Goal: Task Accomplishment & Management: Use online tool/utility

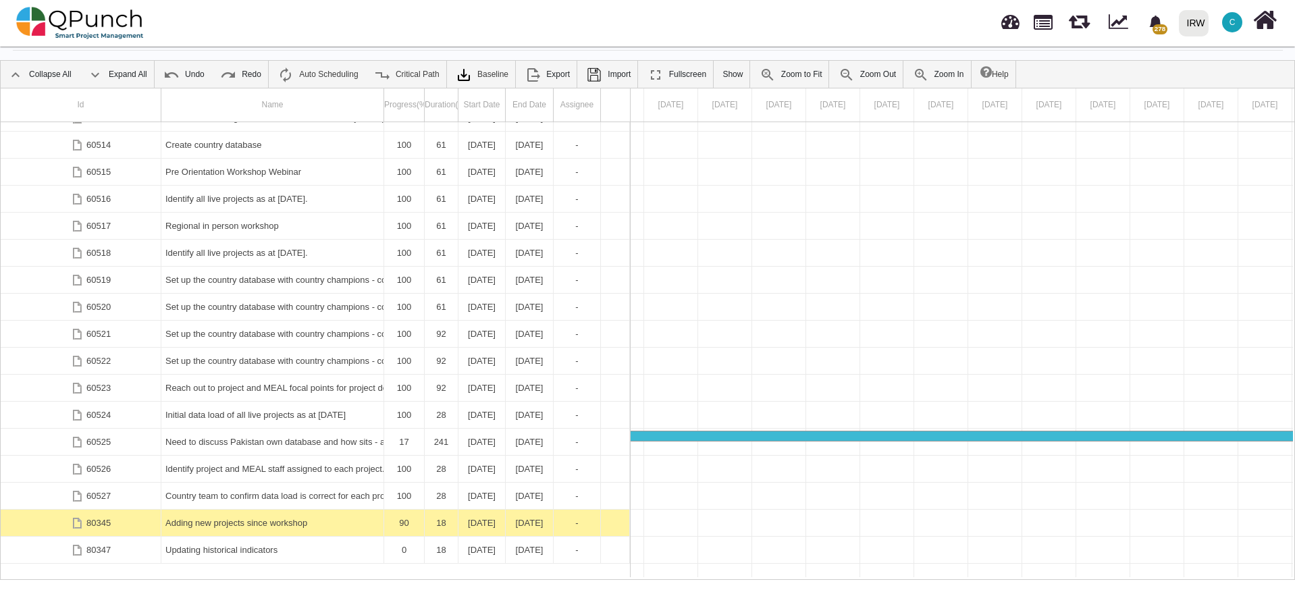
scroll to position [2847, 0]
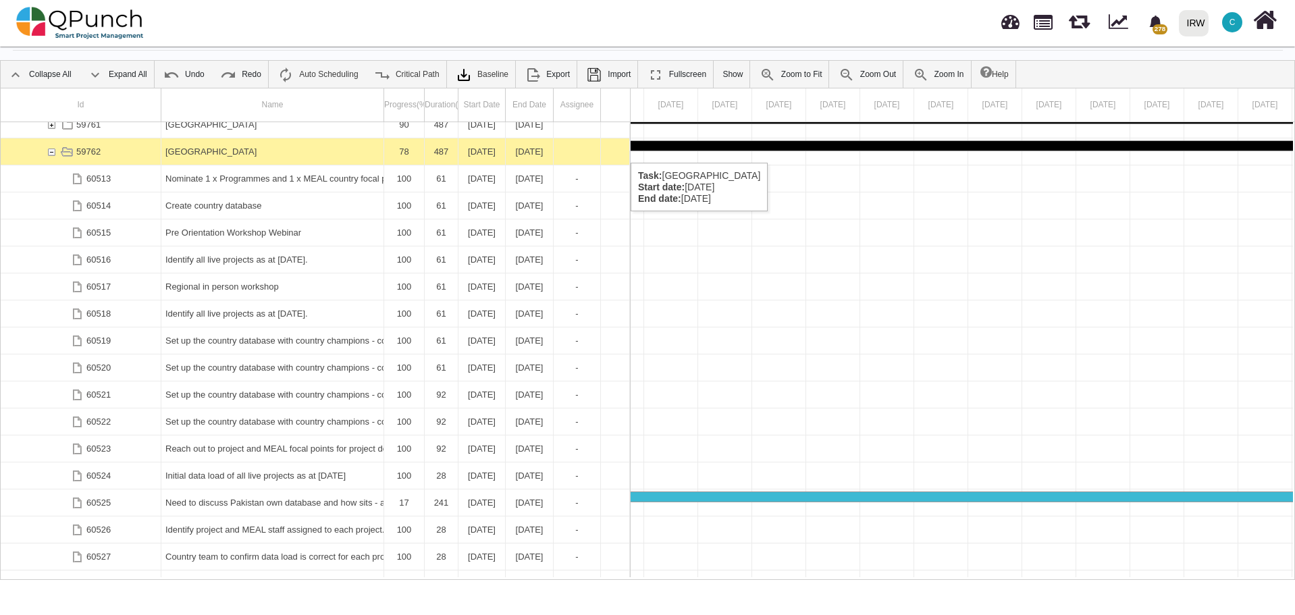
click at [51, 149] on div "59762" at bounding box center [51, 151] width 12 height 26
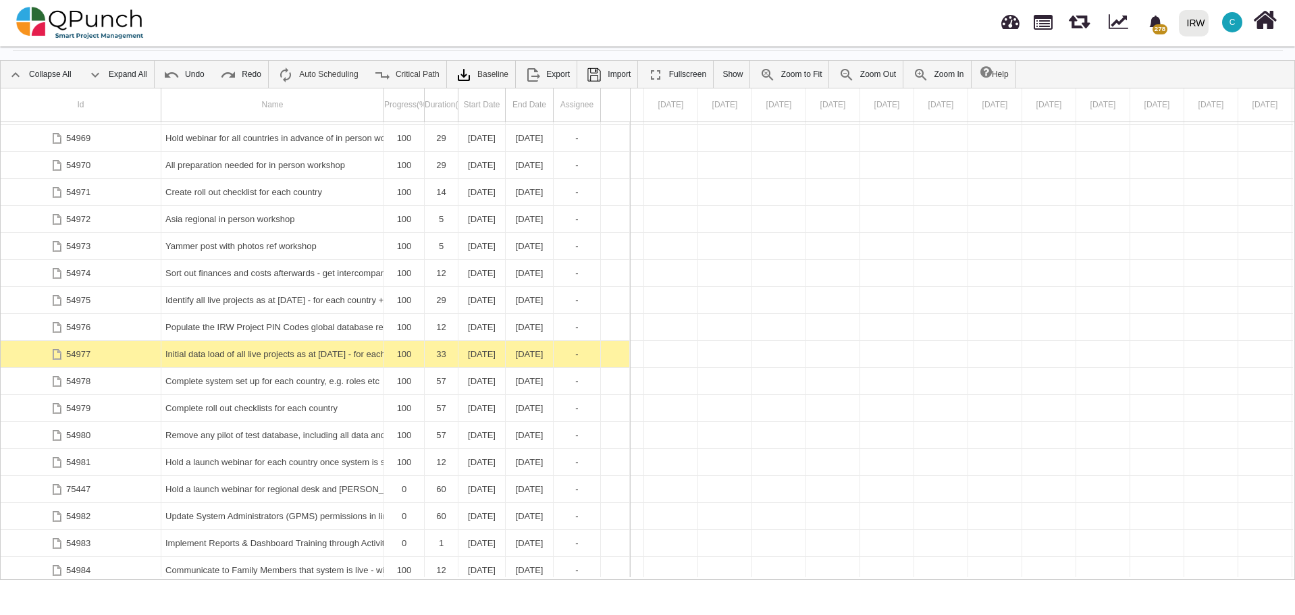
scroll to position [2057, 0]
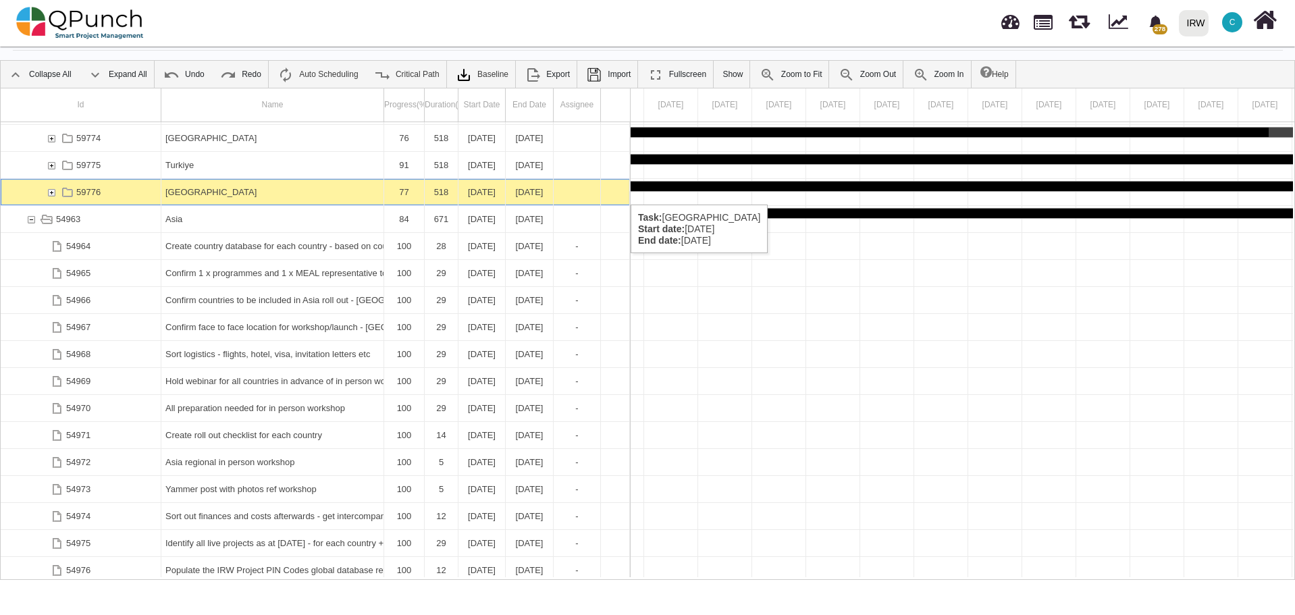
click at [52, 192] on div "59776" at bounding box center [51, 192] width 12 height 26
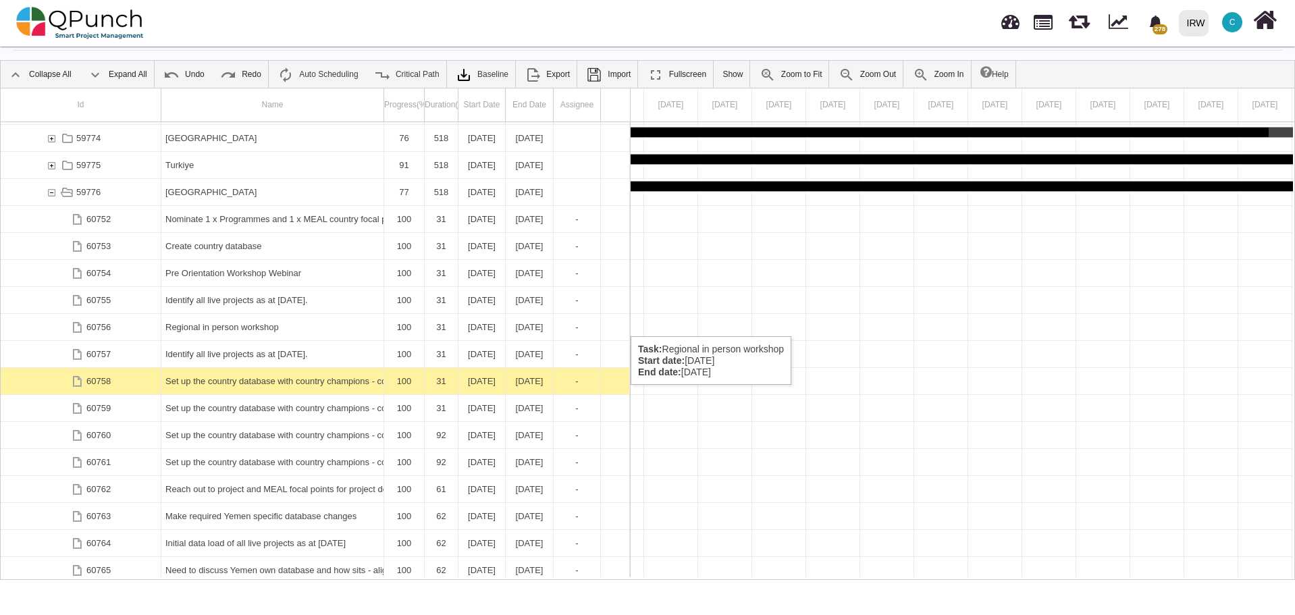
scroll to position [2118, 0]
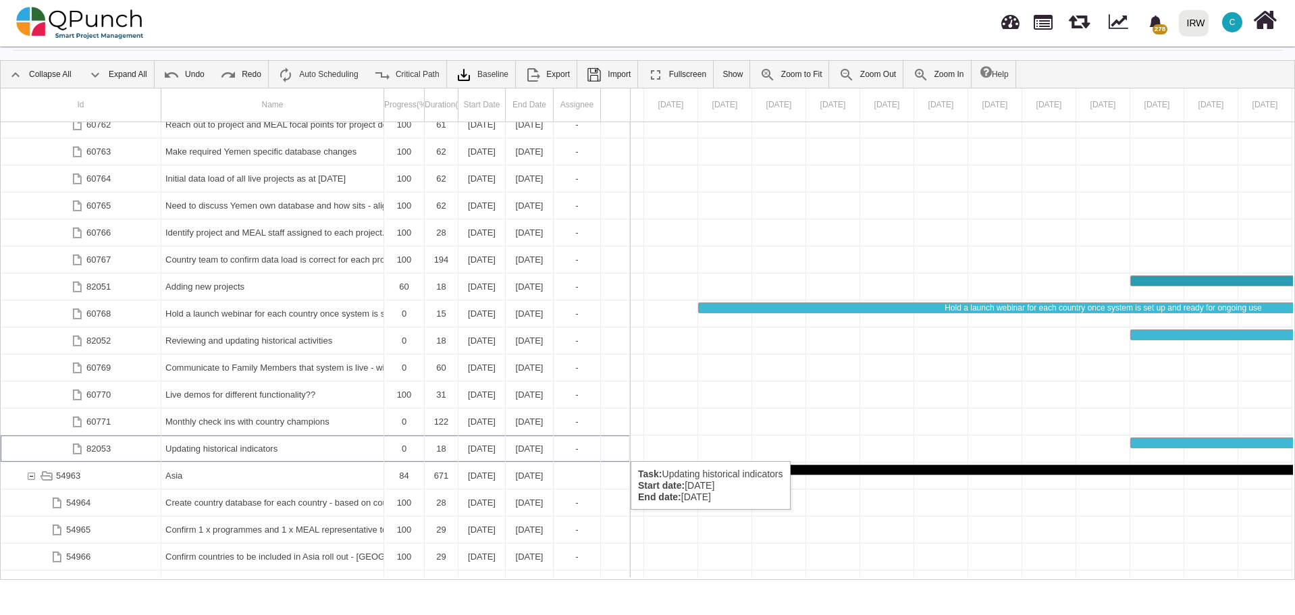
click at [230, 448] on div "Updating historical indicators" at bounding box center [272, 449] width 214 height 26
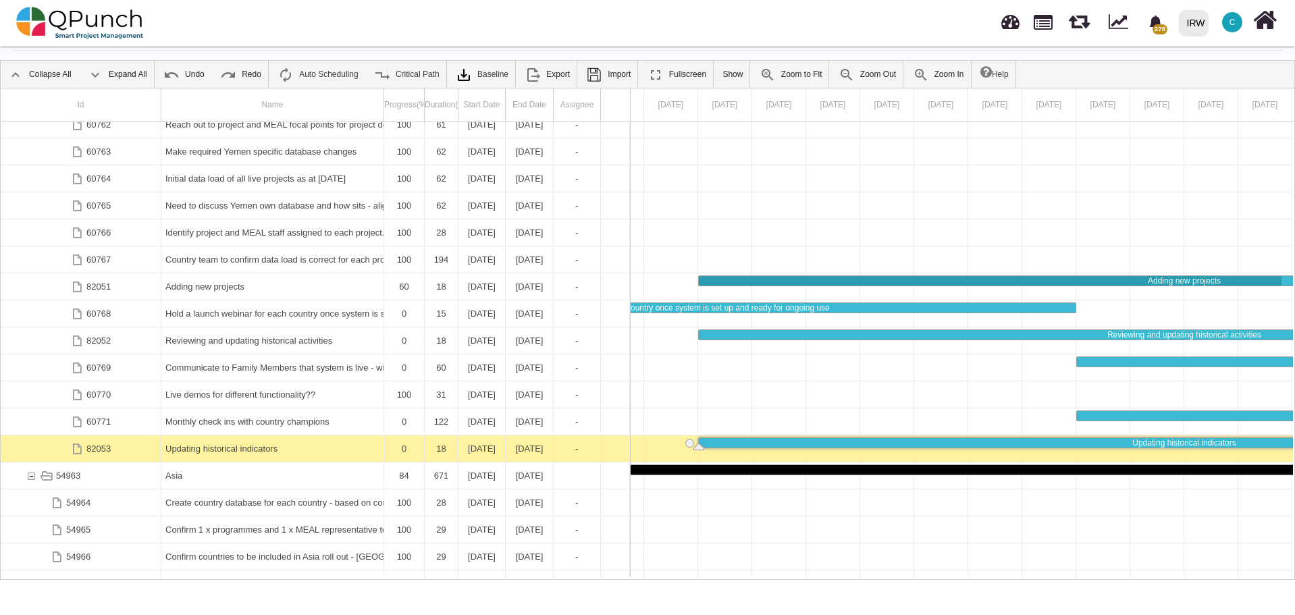
click at [230, 448] on div "Updating historical indicators" at bounding box center [272, 449] width 214 height 26
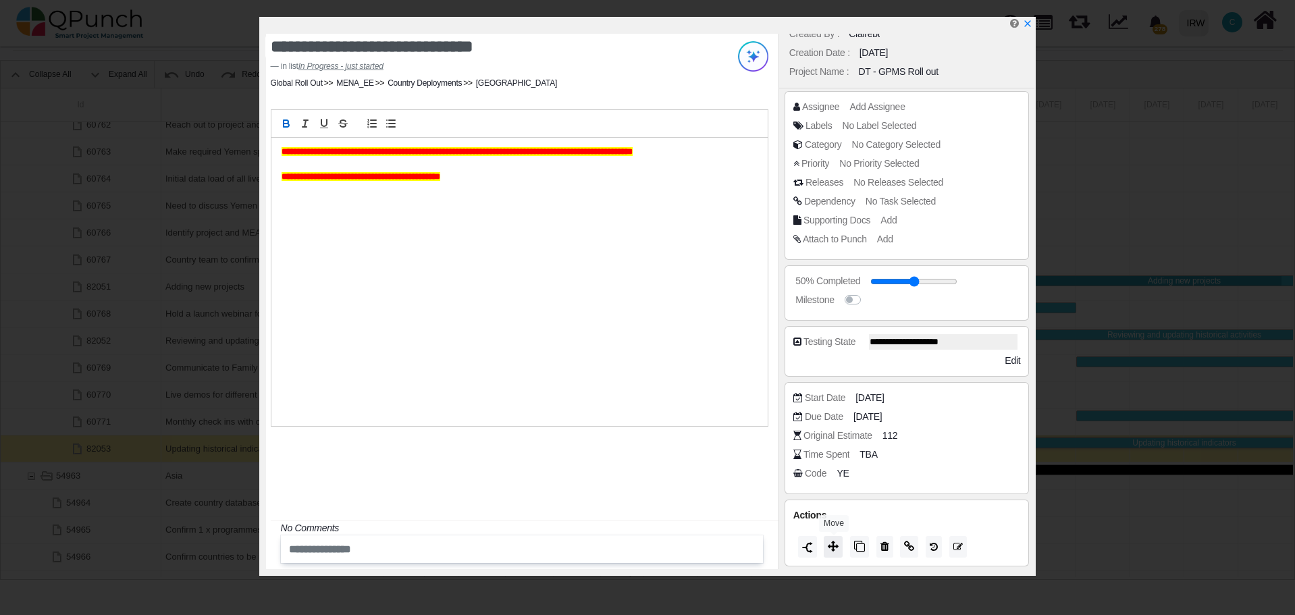
click at [833, 546] on icon at bounding box center [833, 546] width 11 height 11
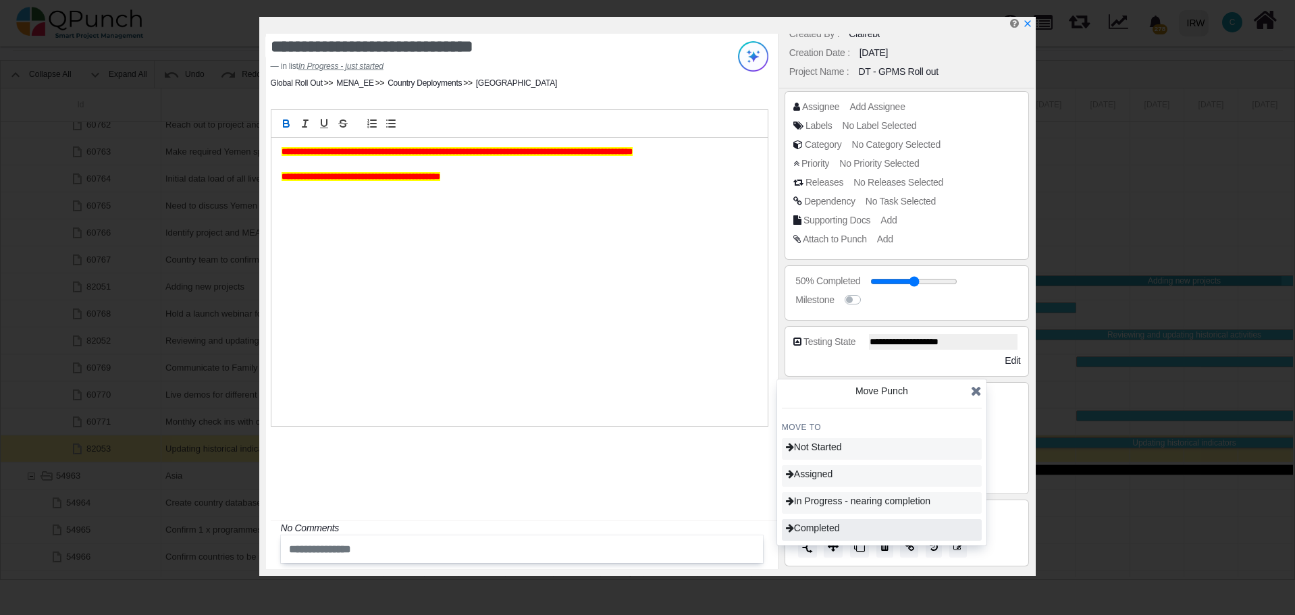
click at [831, 530] on span "Completed" at bounding box center [813, 528] width 54 height 11
type input "***"
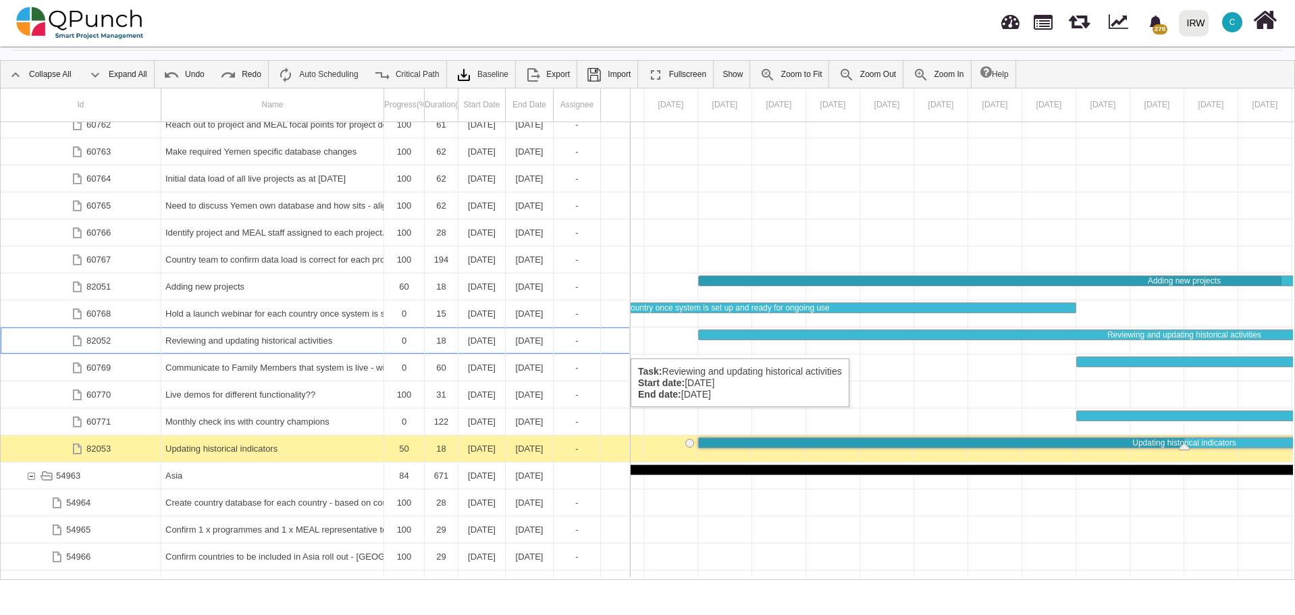
click at [283, 345] on div "Reviewing and updating historical activities" at bounding box center [272, 341] width 214 height 26
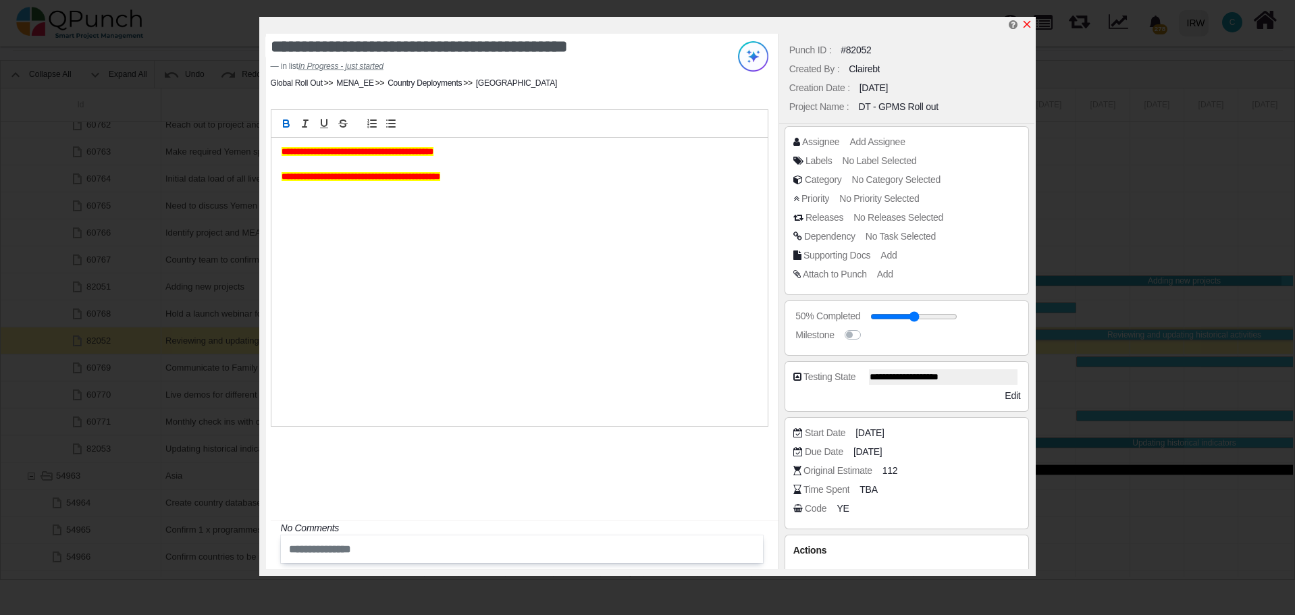
click at [1028, 25] on icon "x" at bounding box center [1027, 24] width 7 height 7
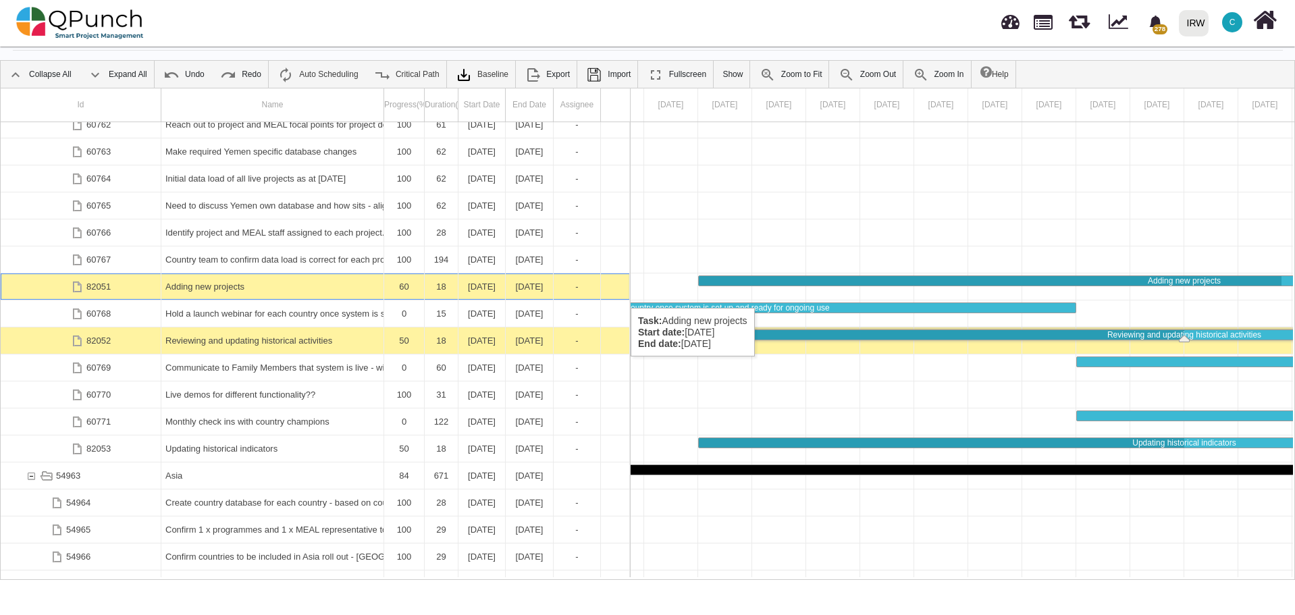
click at [267, 292] on div "Adding new projects" at bounding box center [272, 286] width 214 height 26
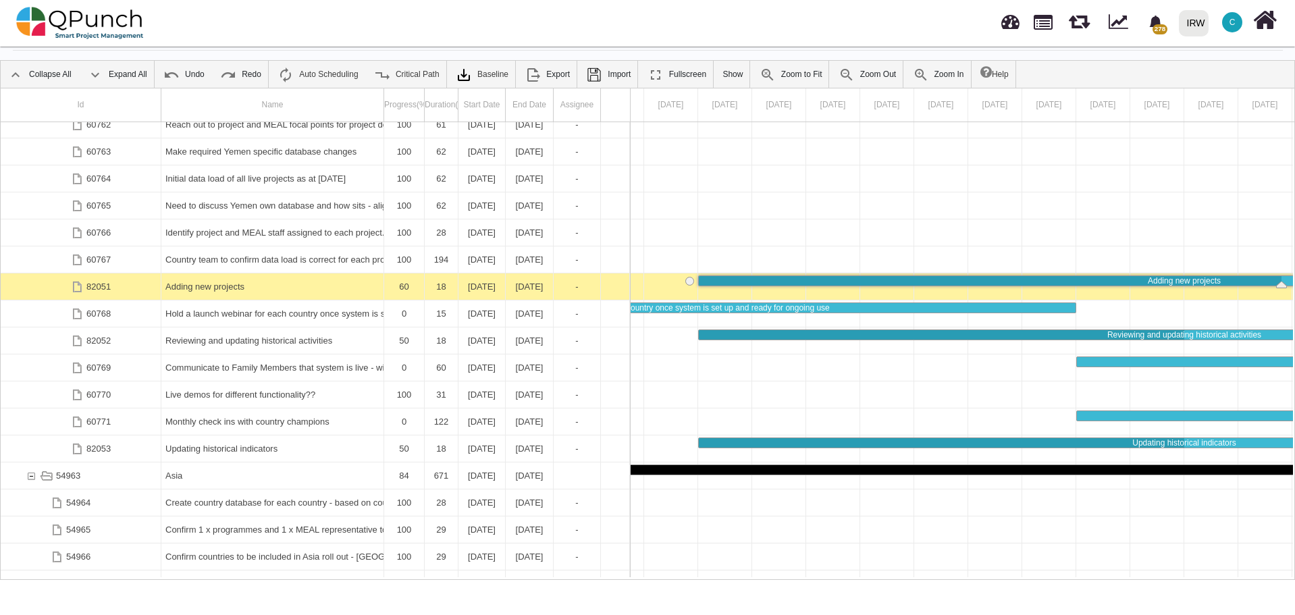
click at [267, 292] on div "Adding new projects" at bounding box center [272, 286] width 214 height 26
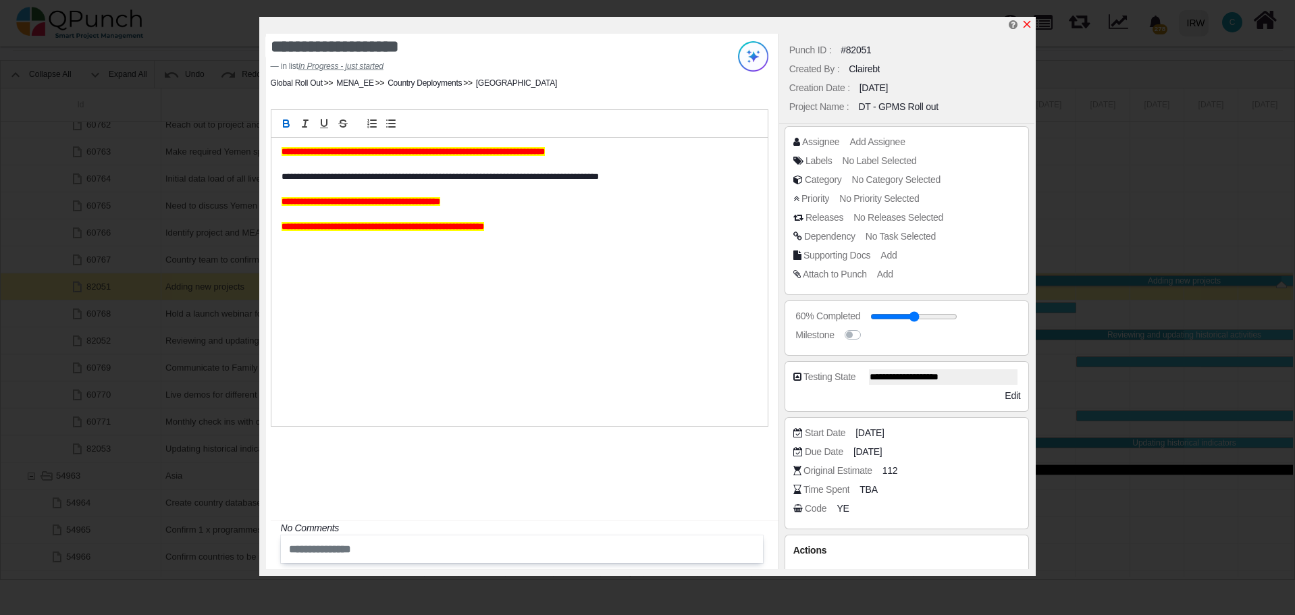
click at [1029, 27] on icon "x" at bounding box center [1027, 24] width 7 height 7
